Goal: Find specific page/section: Find specific page/section

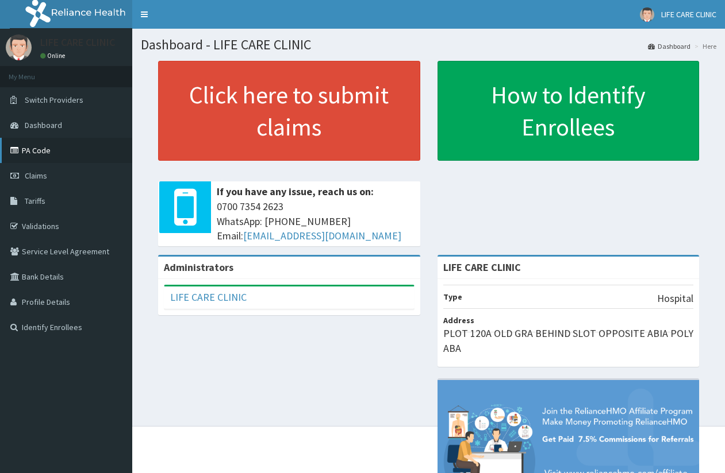
click at [56, 153] on link "PA Code" at bounding box center [66, 150] width 132 height 25
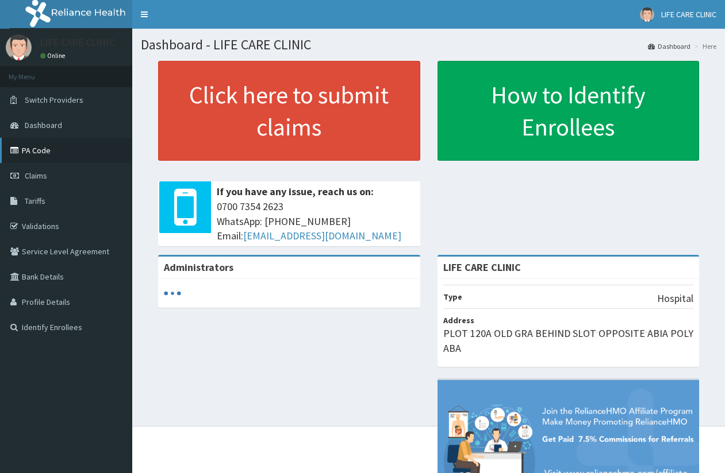
click at [51, 155] on link "PA Code" at bounding box center [66, 150] width 132 height 25
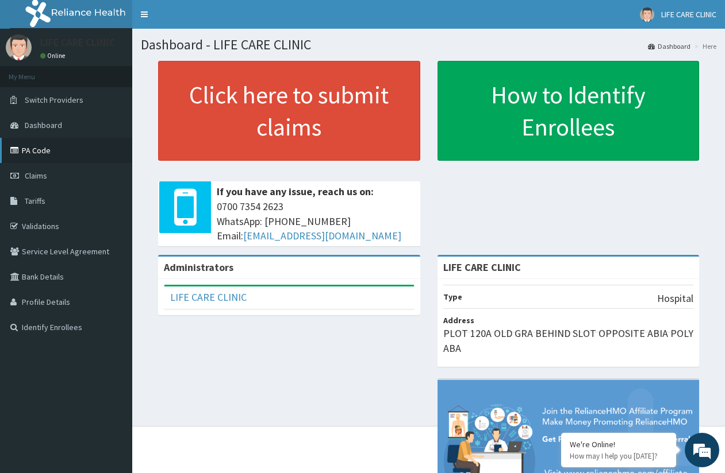
click at [68, 152] on link "PA Code" at bounding box center [66, 150] width 132 height 25
